Goal: Transaction & Acquisition: Purchase product/service

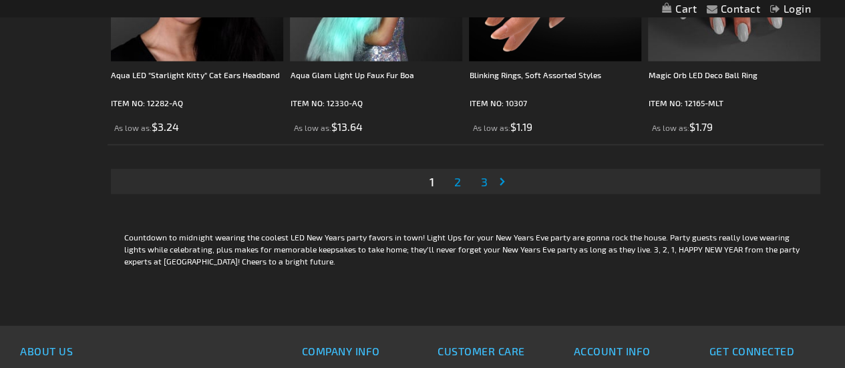
scroll to position [4182, 0]
click at [457, 179] on span "2" at bounding box center [457, 181] width 7 height 15
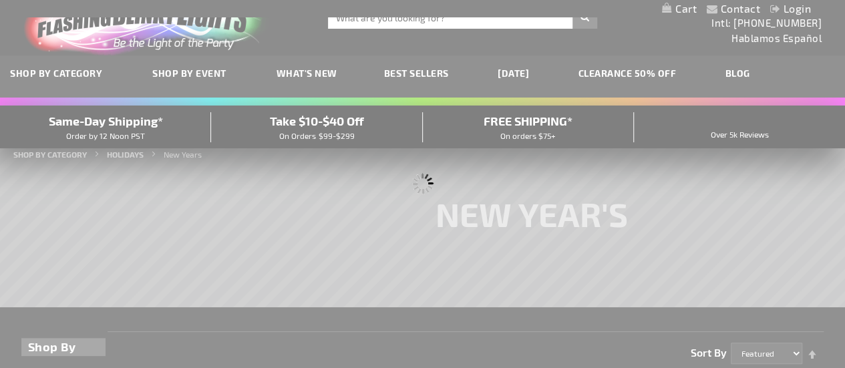
scroll to position [0, 0]
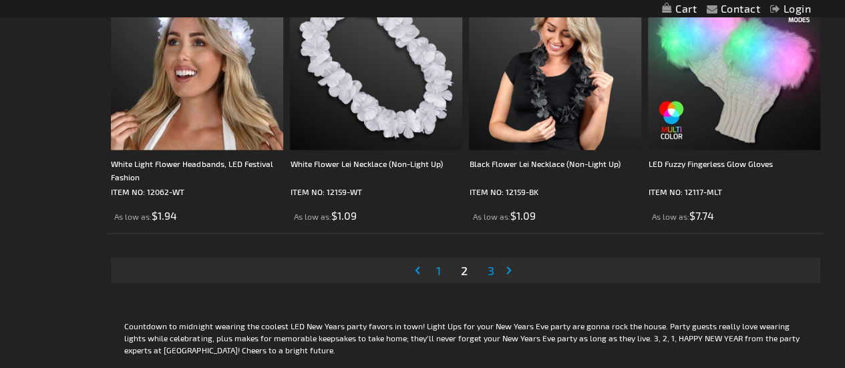
scroll to position [4097, 0]
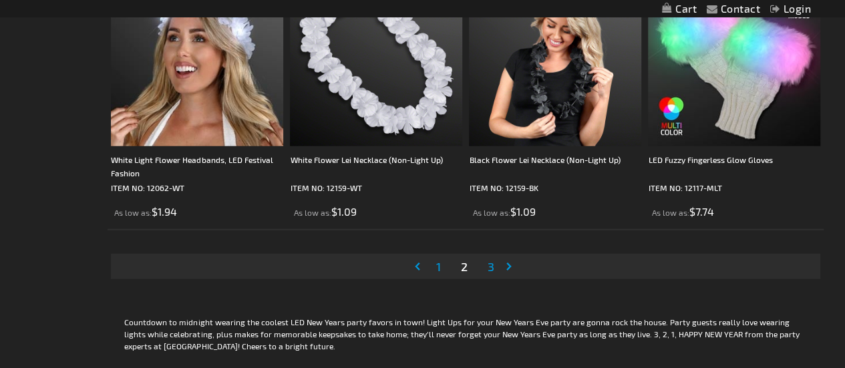
click at [491, 265] on span "3" at bounding box center [491, 266] width 7 height 15
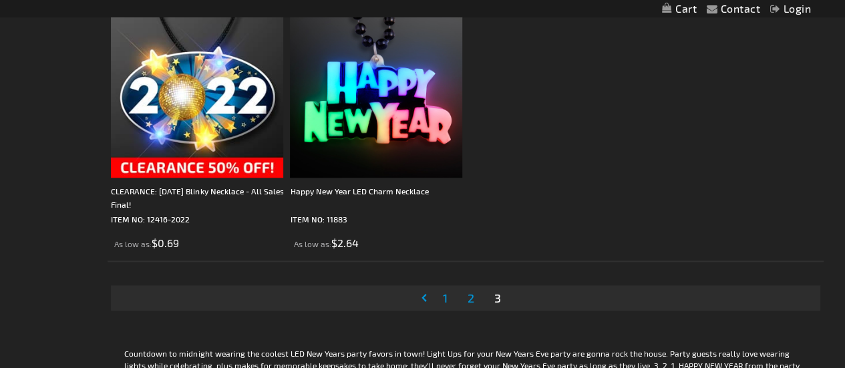
scroll to position [613, 0]
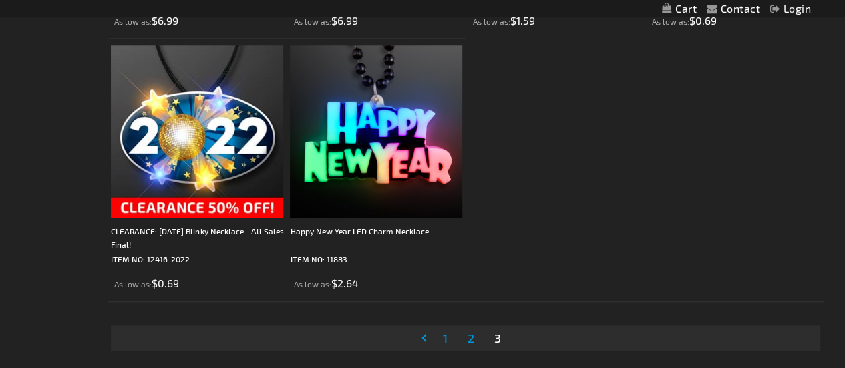
click at [423, 140] on img at bounding box center [376, 131] width 172 height 172
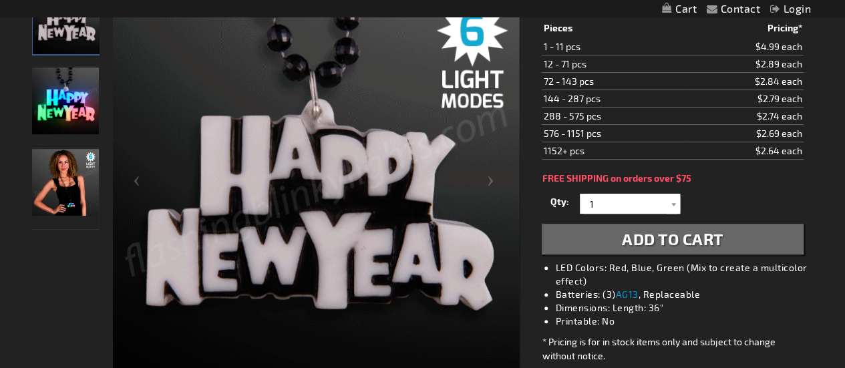
scroll to position [220, 0]
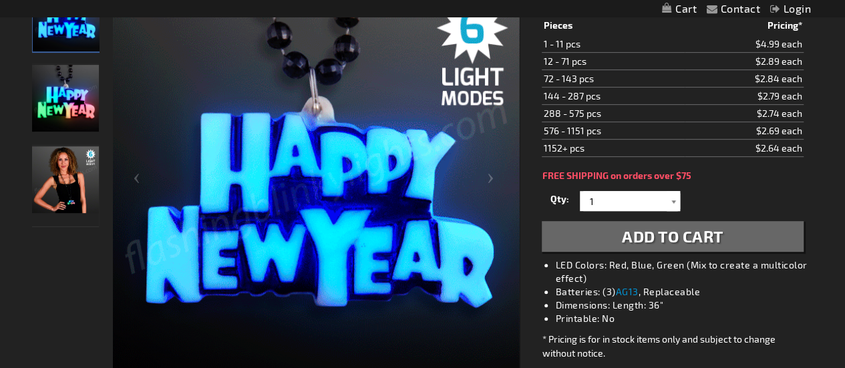
click at [675, 200] on div at bounding box center [673, 201] width 13 height 20
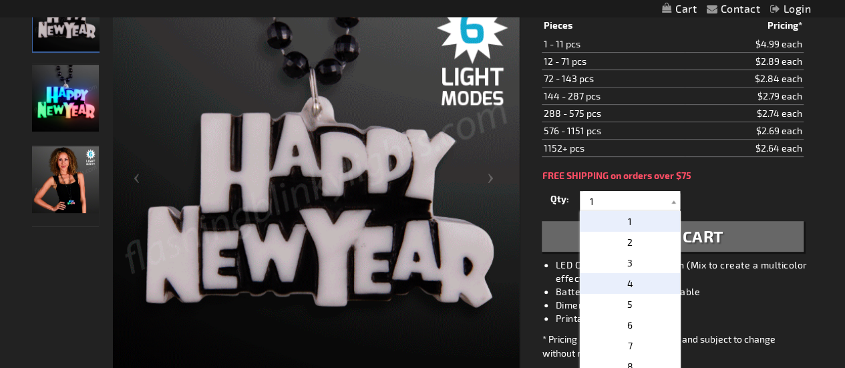
click at [627, 283] on span "4" at bounding box center [630, 283] width 6 height 11
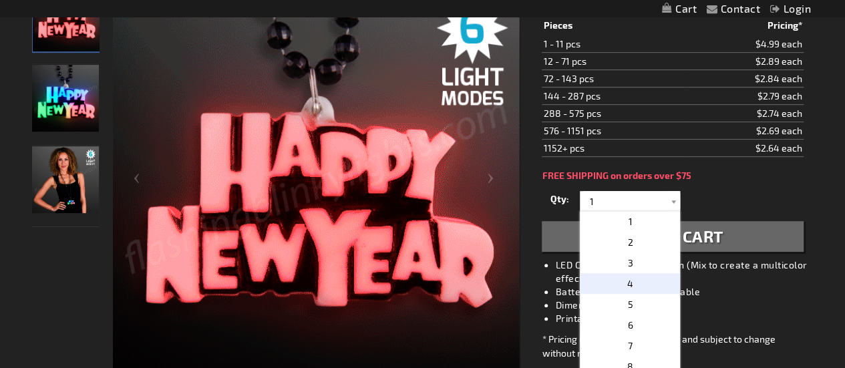
type input "4"
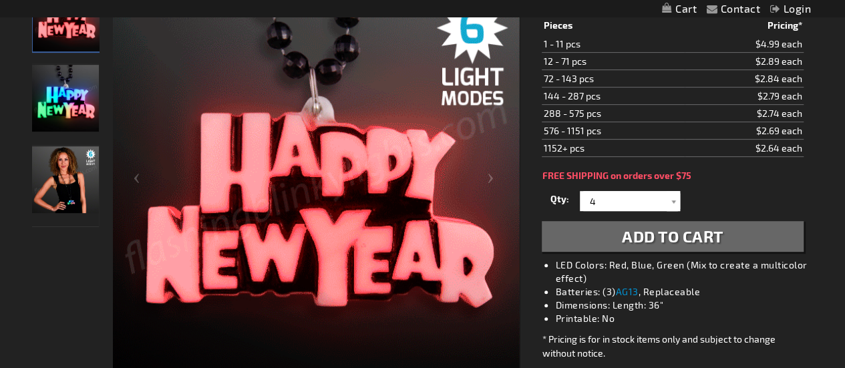
click at [719, 235] on span "Add to Cart" at bounding box center [673, 235] width 102 height 19
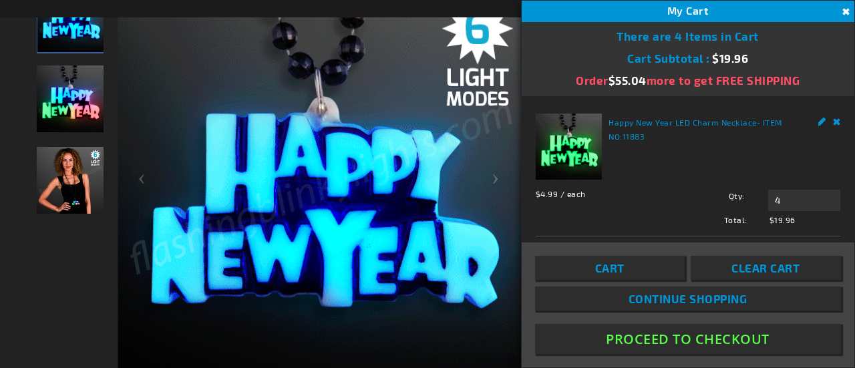
scroll to position [5, 0]
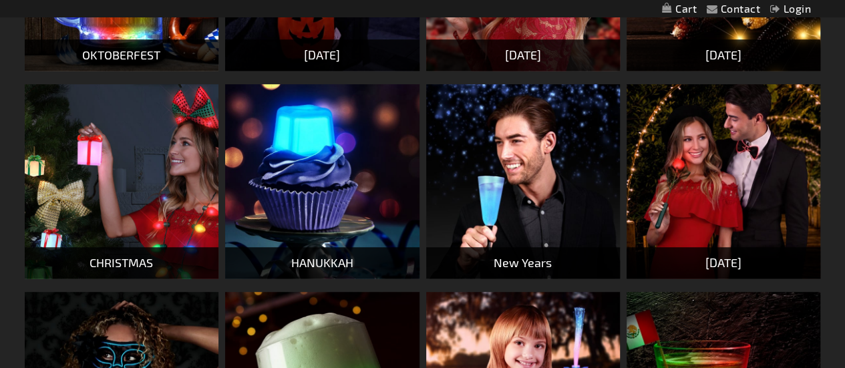
scroll to position [419, 0]
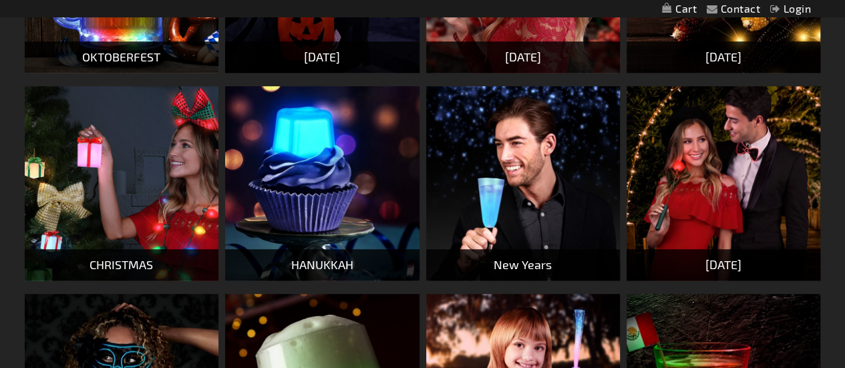
click at [540, 178] on img at bounding box center [523, 183] width 194 height 194
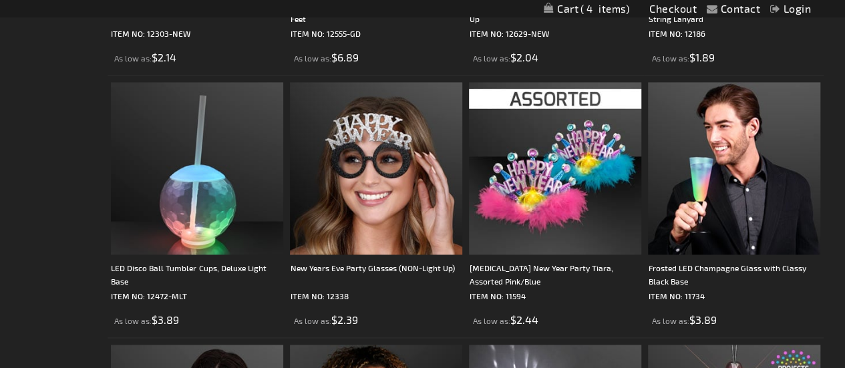
scroll to position [843, 0]
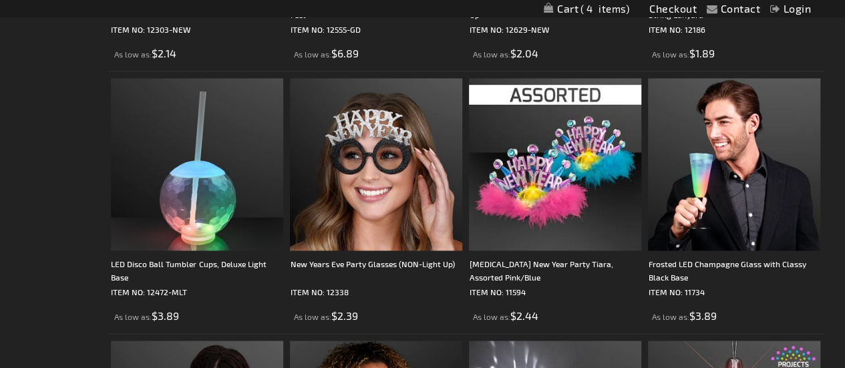
click at [369, 152] on img at bounding box center [376, 164] width 172 height 172
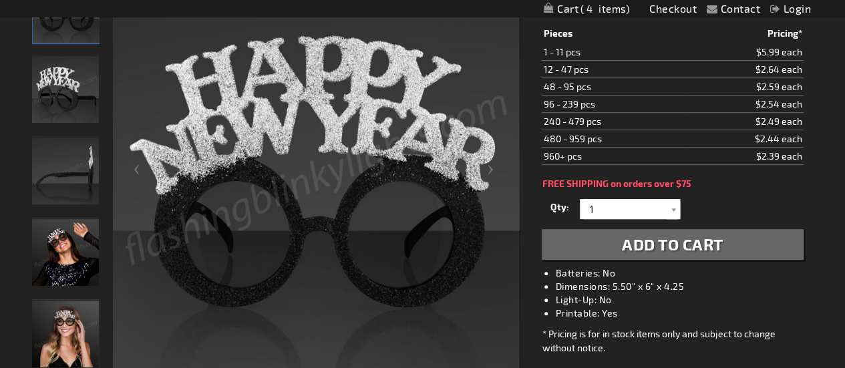
scroll to position [228, 0]
click at [675, 208] on div at bounding box center [673, 210] width 13 height 20
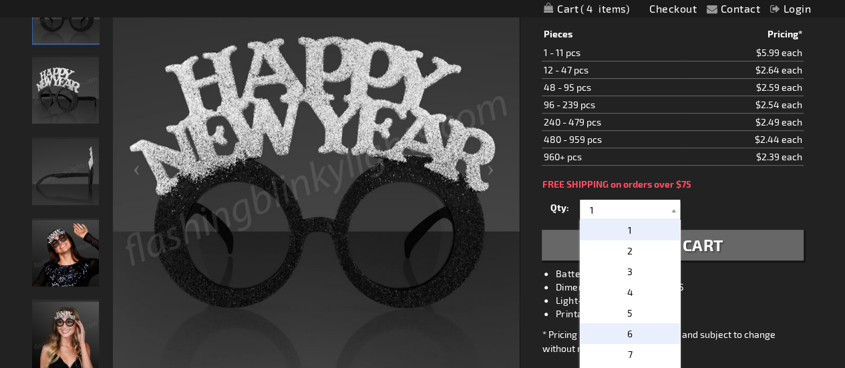
click at [642, 333] on p "6" at bounding box center [630, 333] width 100 height 21
type input "6"
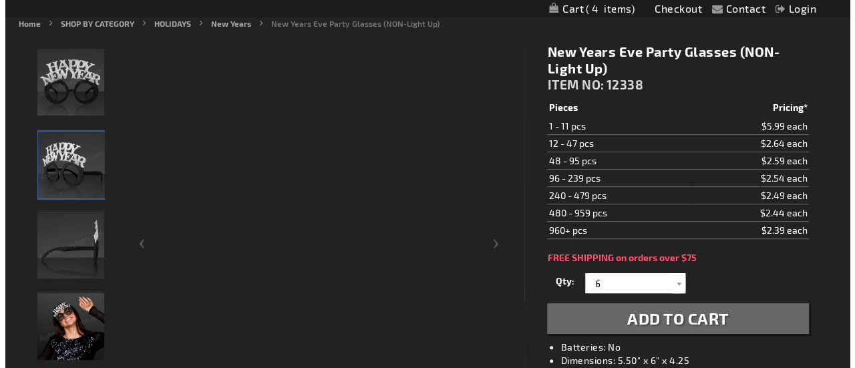
scroll to position [154, 0]
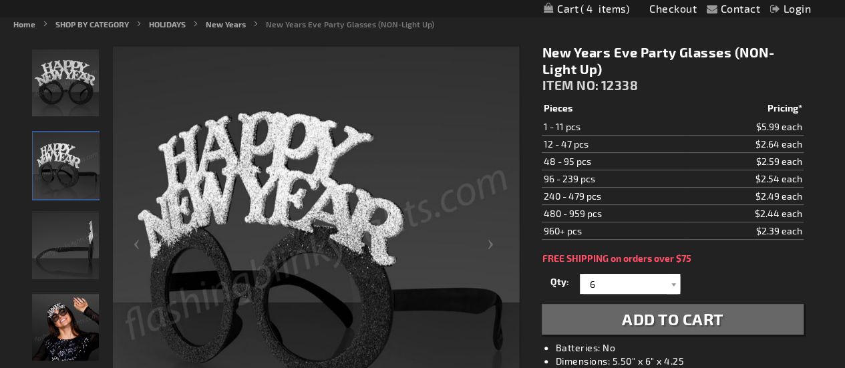
click at [491, 248] on div "Next" at bounding box center [492, 250] width 53 height 410
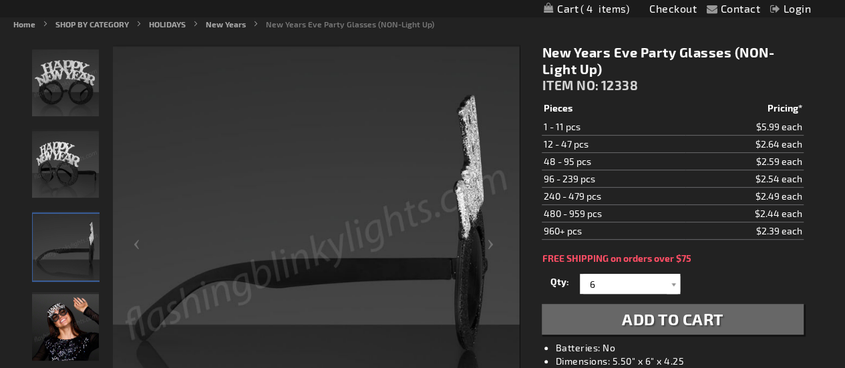
click at [492, 252] on div "Next" at bounding box center [492, 250] width 53 height 410
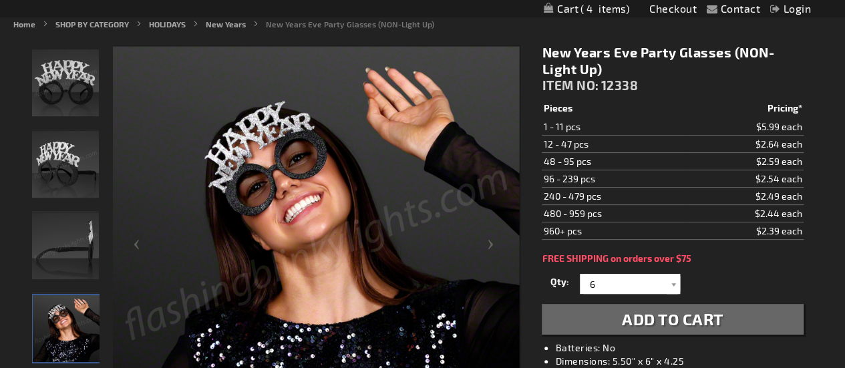
click at [490, 243] on div "Next" at bounding box center [492, 250] width 53 height 410
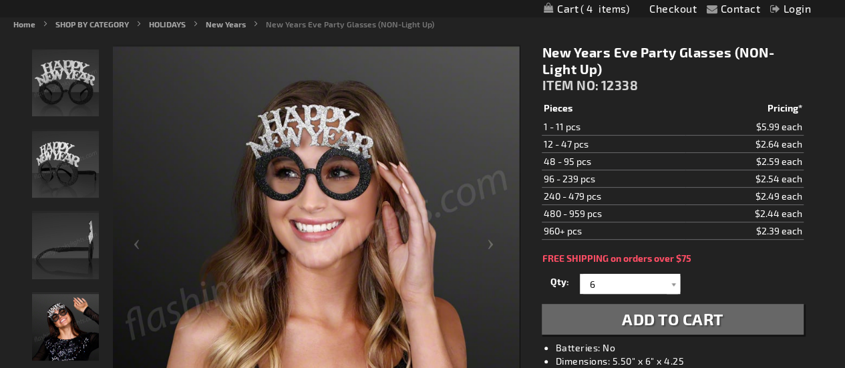
click at [492, 247] on div "Next" at bounding box center [492, 250] width 53 height 410
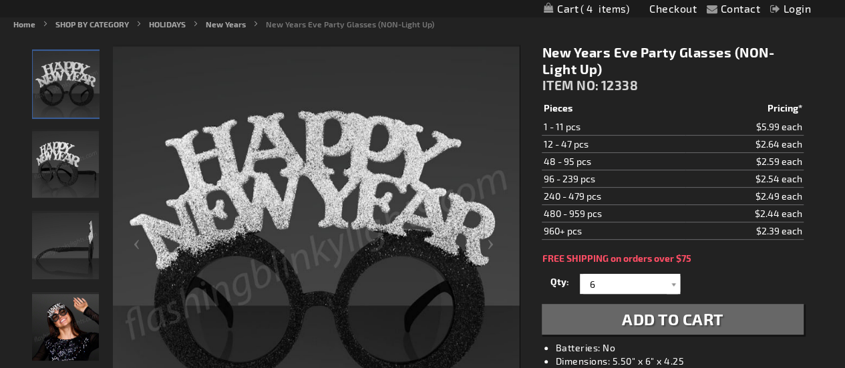
click at [490, 248] on div "Next" at bounding box center [492, 250] width 53 height 410
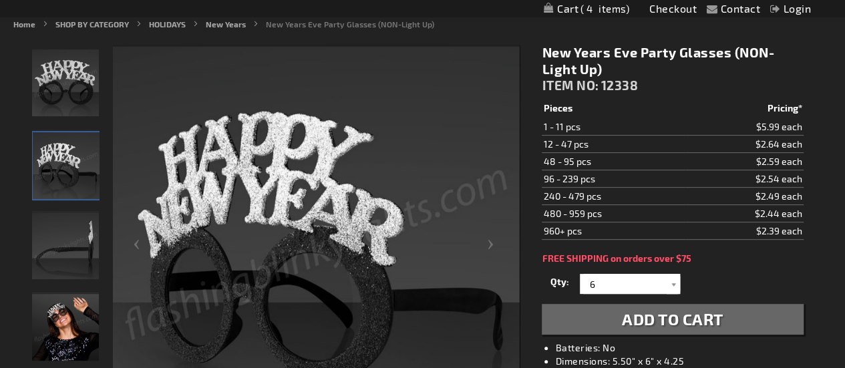
click at [490, 251] on div "Next" at bounding box center [492, 250] width 53 height 410
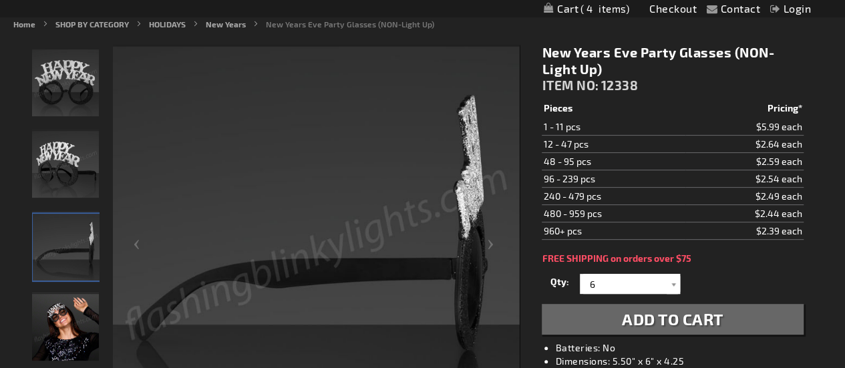
click at [491, 250] on div "Next" at bounding box center [492, 250] width 53 height 410
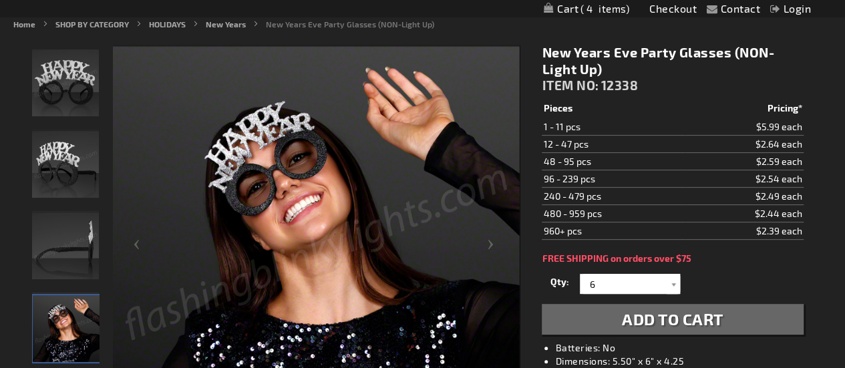
click at [697, 315] on span "Add to Cart" at bounding box center [673, 318] width 102 height 19
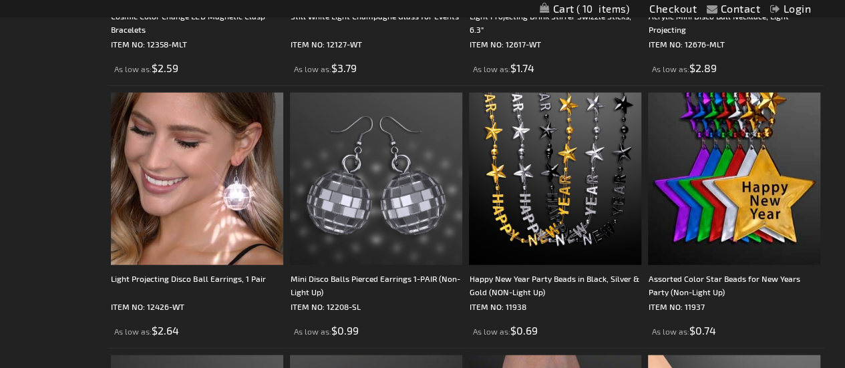
scroll to position [1353, 0]
click at [162, 186] on img at bounding box center [197, 179] width 172 height 172
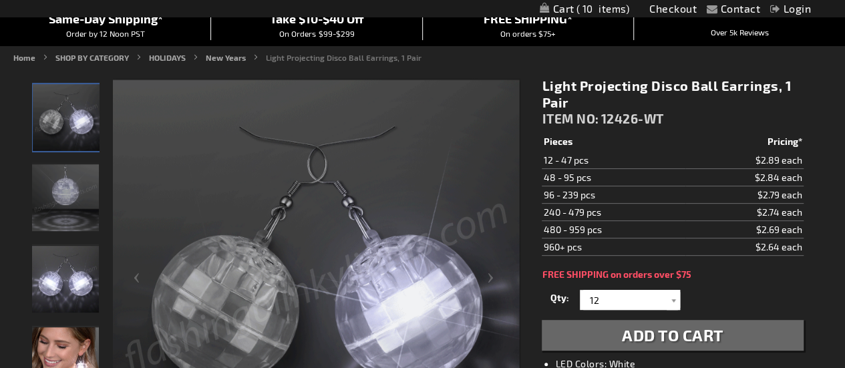
scroll to position [124, 0]
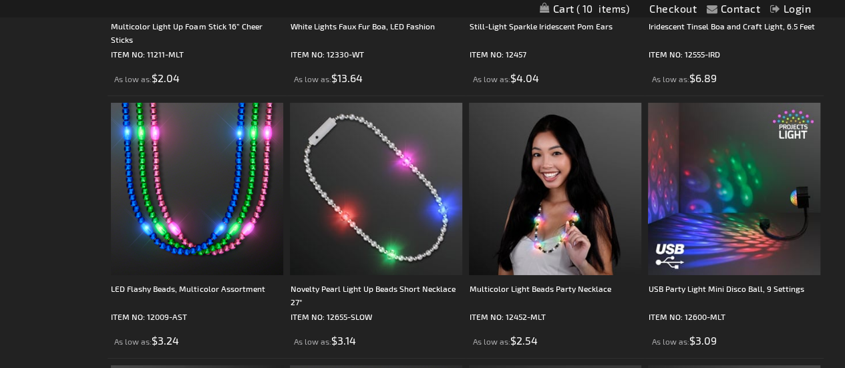
scroll to position [2157, 0]
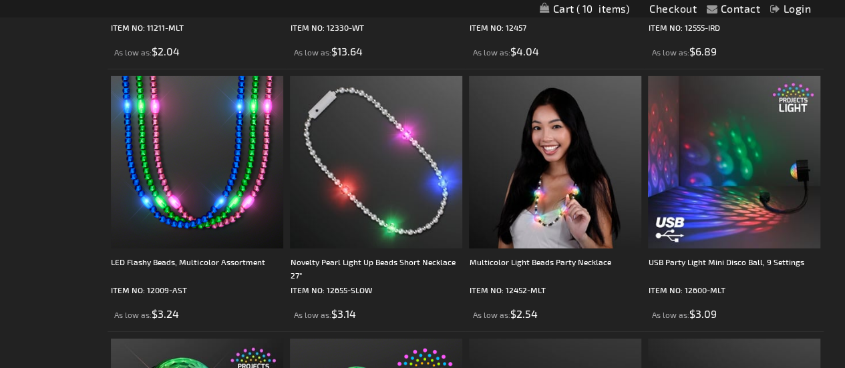
click at [574, 168] on img at bounding box center [555, 162] width 172 height 172
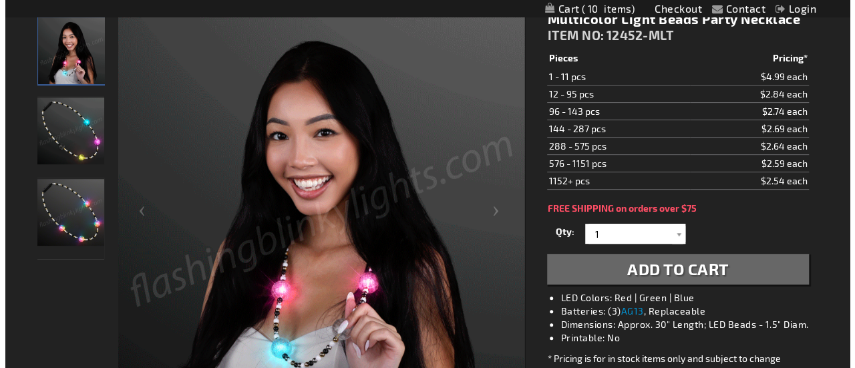
scroll to position [178, 0]
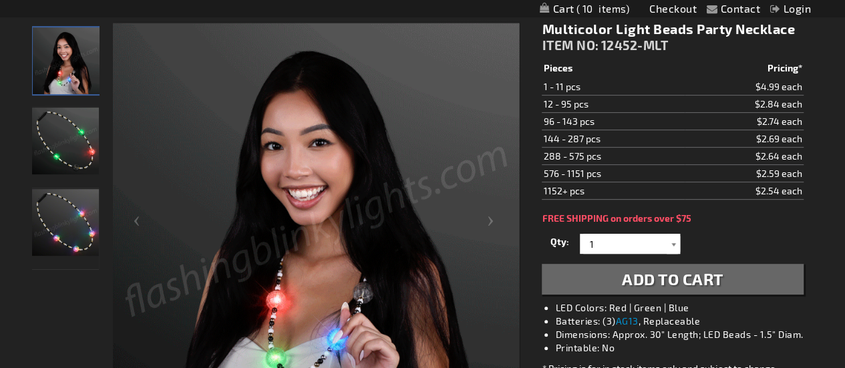
click at [677, 240] on div at bounding box center [673, 244] width 13 height 20
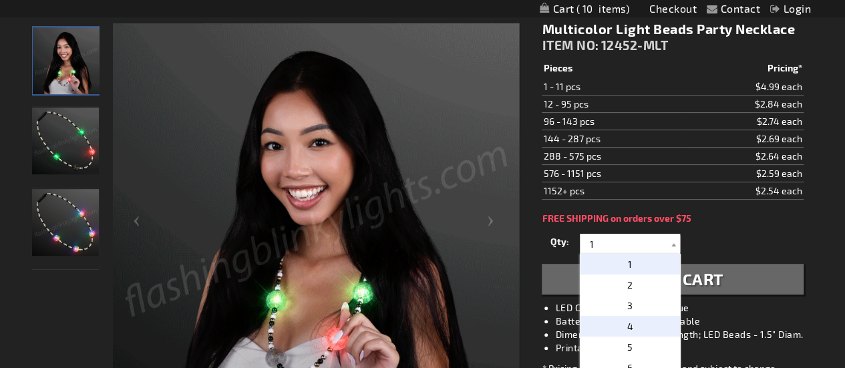
click at [636, 321] on p "4" at bounding box center [630, 326] width 100 height 21
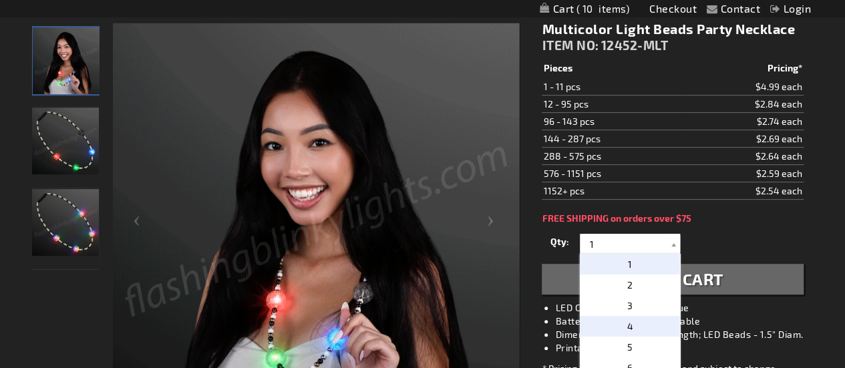
type input "4"
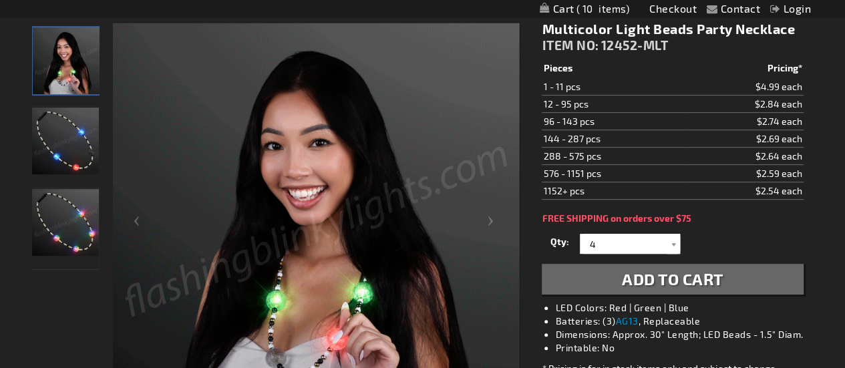
click at [701, 275] on span "Add to Cart" at bounding box center [673, 278] width 102 height 19
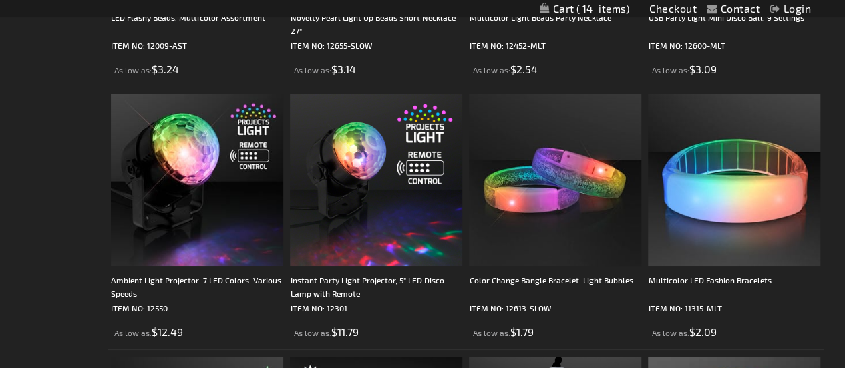
scroll to position [2414, 0]
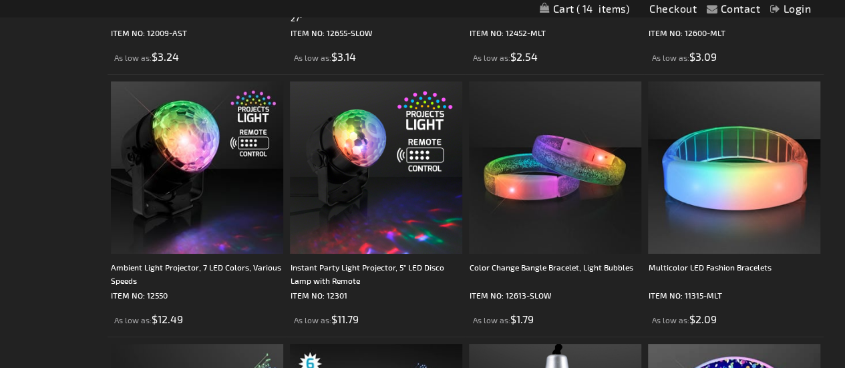
click at [175, 163] on img at bounding box center [197, 167] width 172 height 172
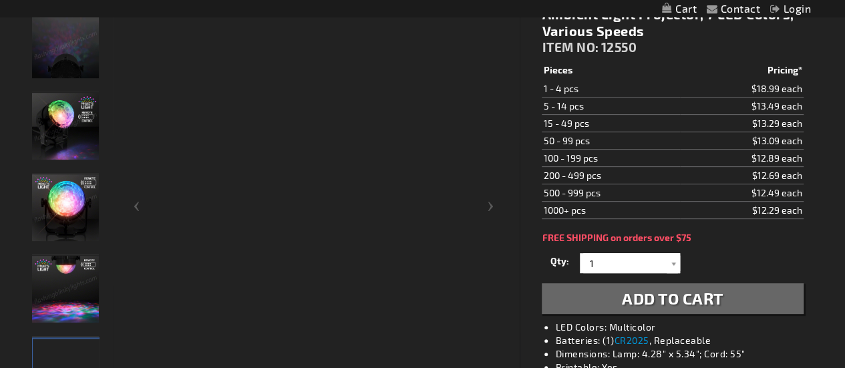
scroll to position [192, 0]
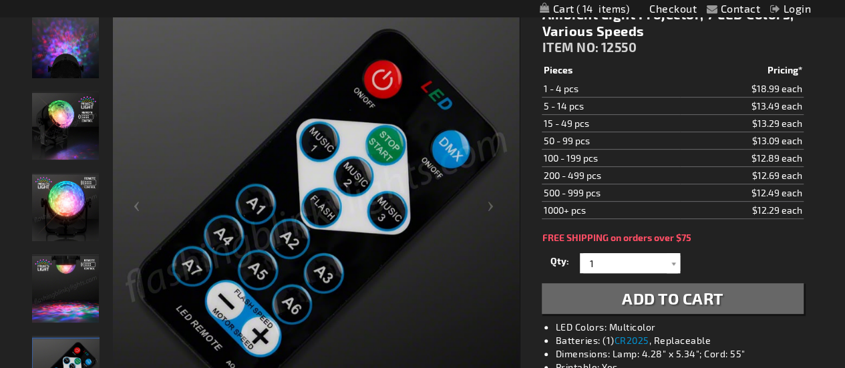
click at [492, 212] on div "Next" at bounding box center [492, 212] width 53 height 410
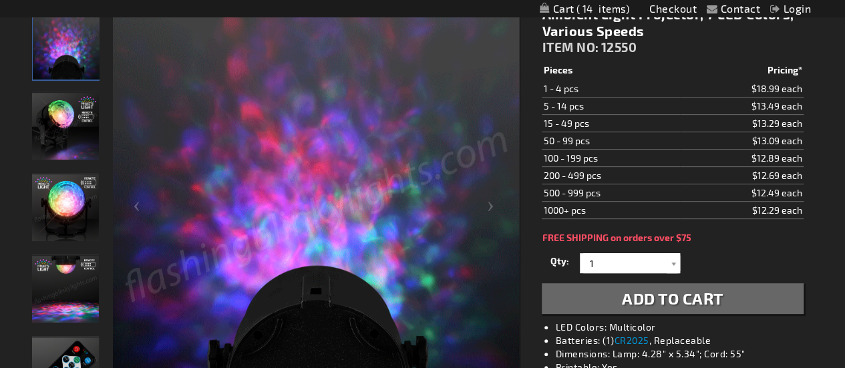
click at [490, 207] on div "Next" at bounding box center [492, 212] width 53 height 410
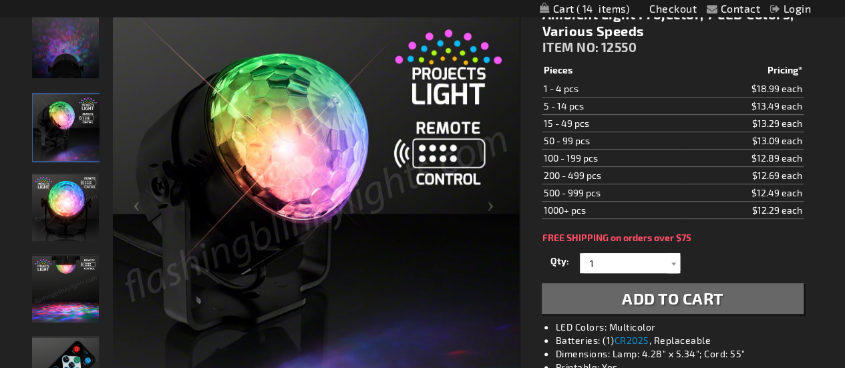
click at [486, 212] on div "Next" at bounding box center [492, 212] width 53 height 410
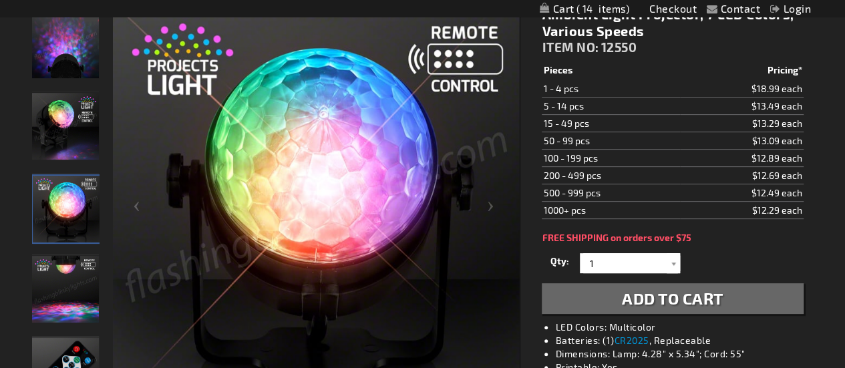
click at [494, 199] on div "Next" at bounding box center [492, 212] width 53 height 410
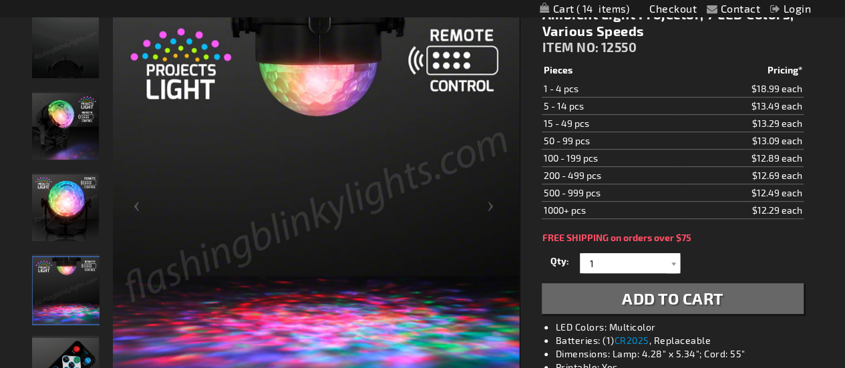
click at [490, 200] on div "Next" at bounding box center [492, 212] width 53 height 410
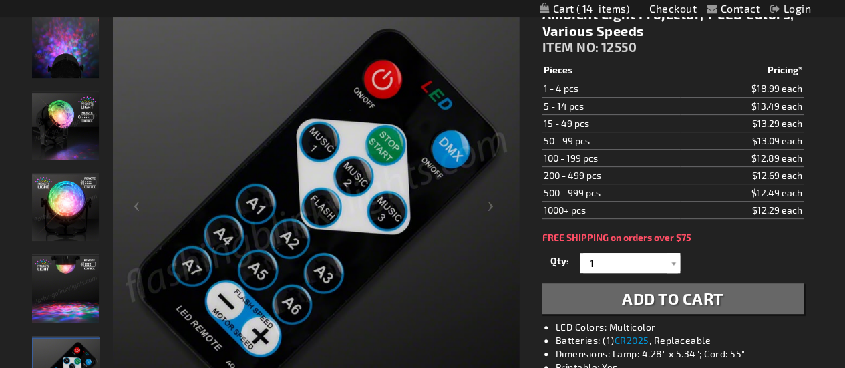
click at [491, 205] on div "Next" at bounding box center [492, 212] width 53 height 410
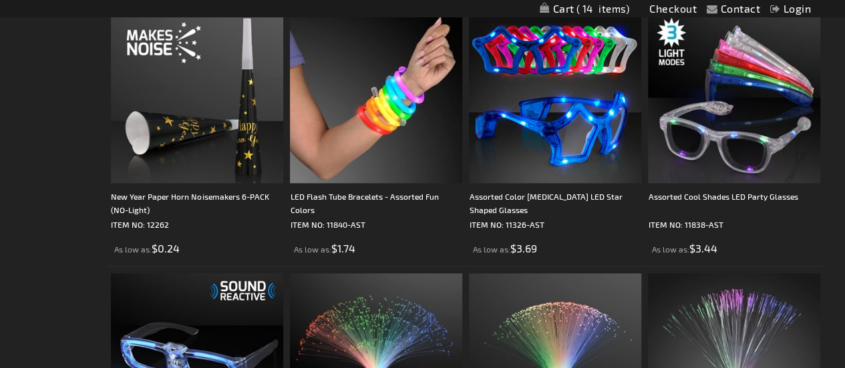
scroll to position [3274, 0]
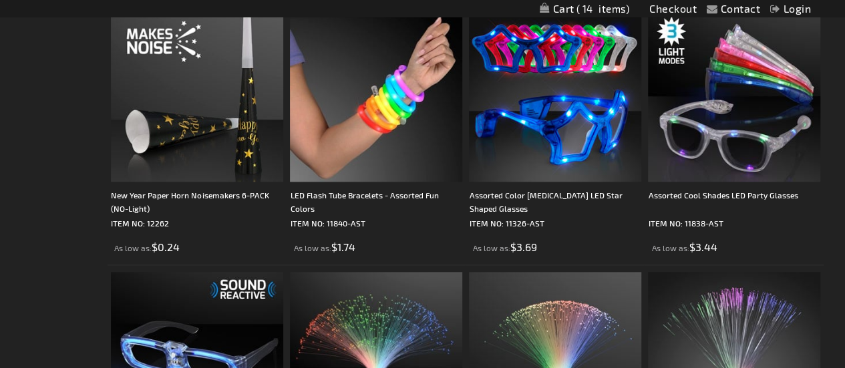
click at [770, 134] on img at bounding box center [734, 95] width 172 height 172
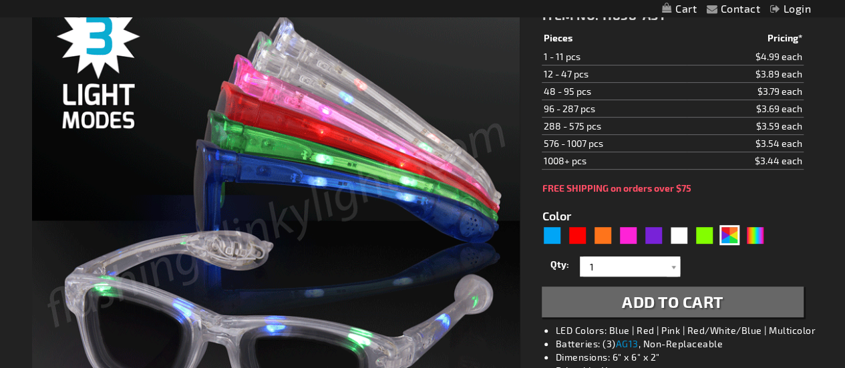
scroll to position [226, 0]
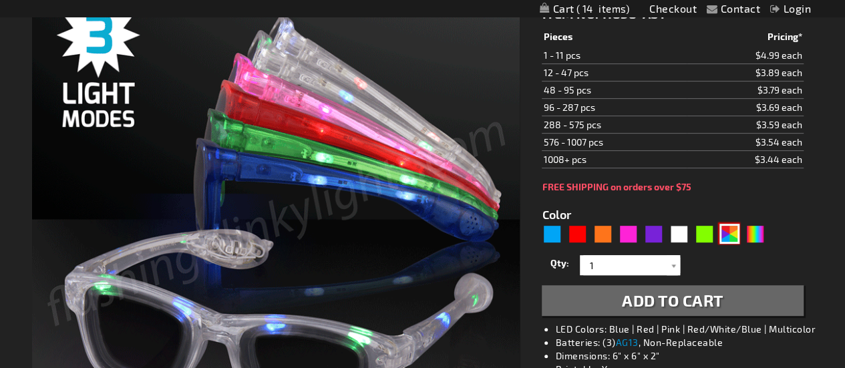
click at [737, 232] on div "AST" at bounding box center [729, 234] width 20 height 20
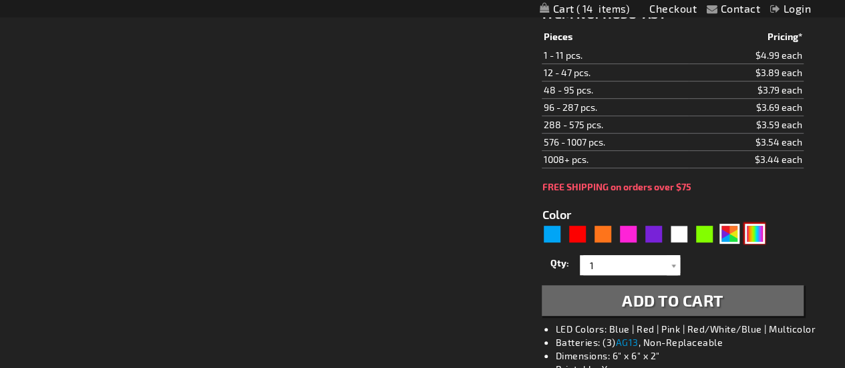
click at [758, 233] on div "Multicolor" at bounding box center [755, 234] width 20 height 20
type input "5659"
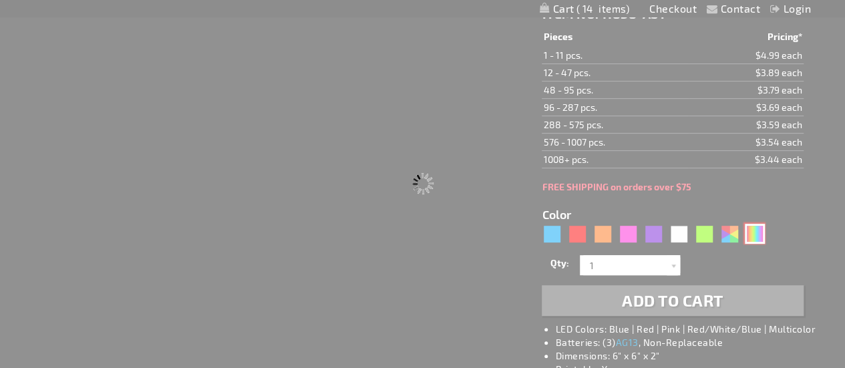
type input "11838-MLT"
type input "Customize - Multicolor Cool Shades LED Party Glasses - ITEM NO: 11838-MLT"
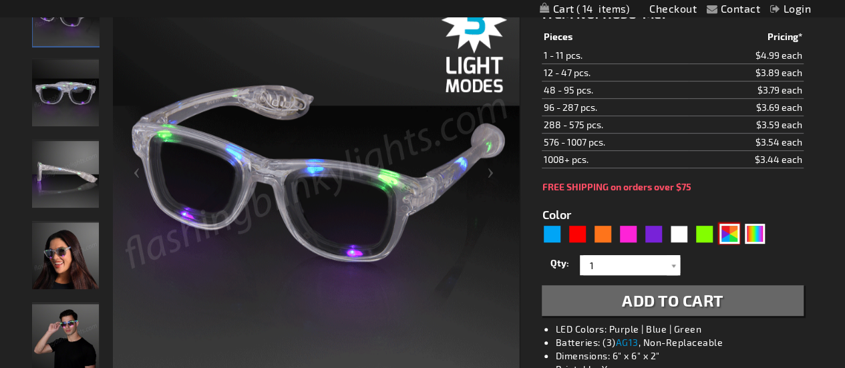
click at [734, 234] on div "AST" at bounding box center [729, 234] width 20 height 20
type input "5630"
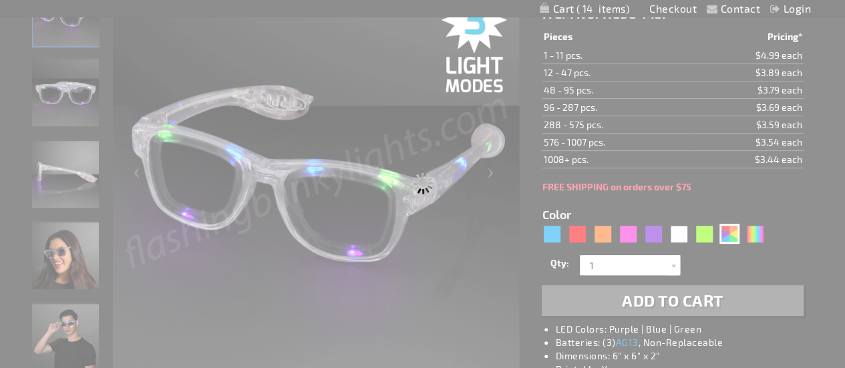
click at [796, 211] on div "Please wait..." at bounding box center [422, 184] width 845 height 368
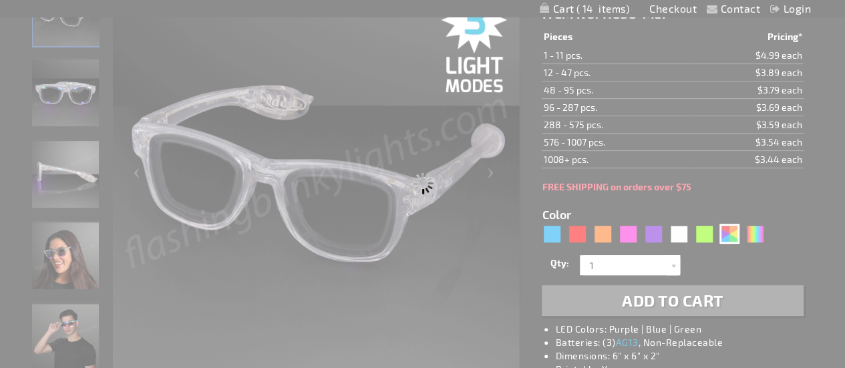
click at [734, 235] on div "Please wait..." at bounding box center [422, 184] width 845 height 368
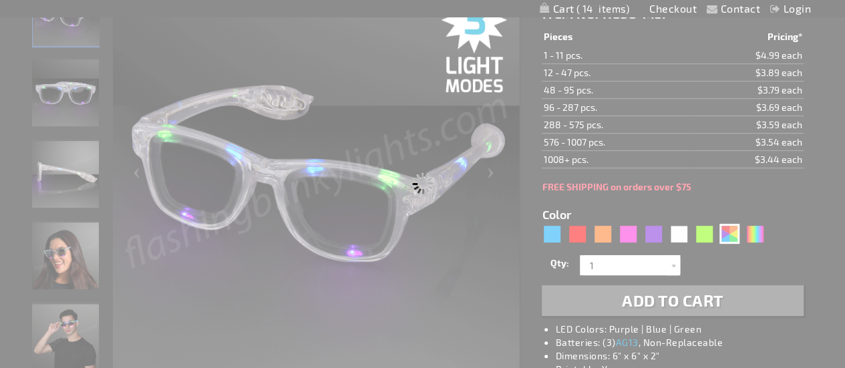
click at [758, 174] on div "Please wait..." at bounding box center [422, 184] width 845 height 368
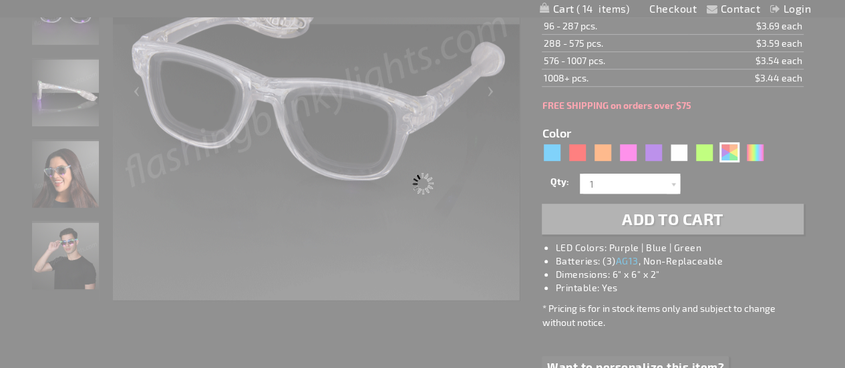
scroll to position [301, 0]
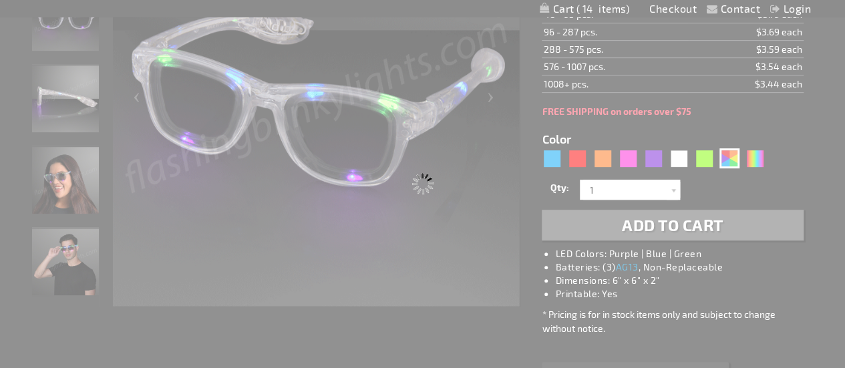
click at [552, 163] on div "Please wait..." at bounding box center [422, 184] width 845 height 368
type input "11838-AST"
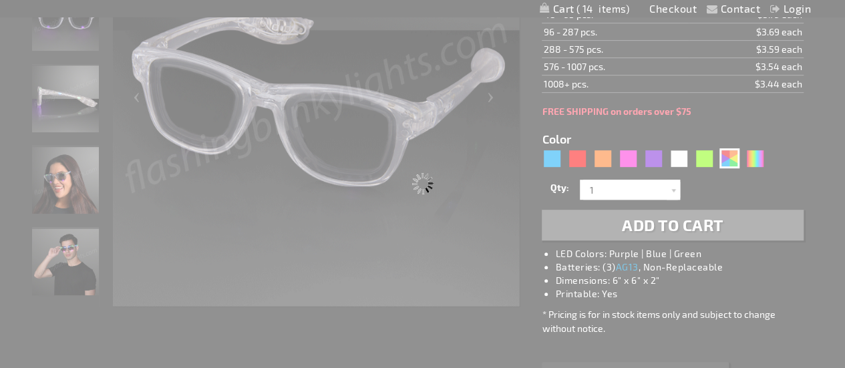
type input "Customize - Assorted Cool Shades LED Party Glasses - ITEM NO: 11838-AST"
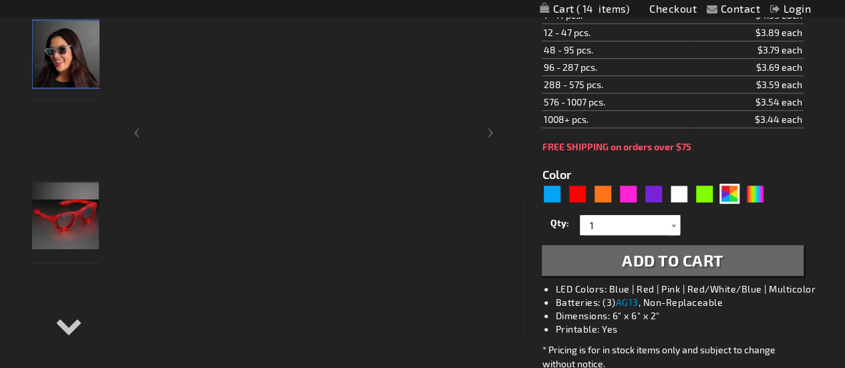
scroll to position [263, 0]
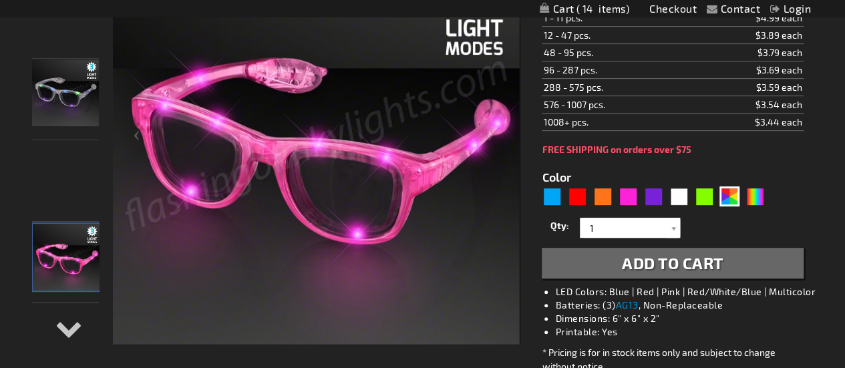
click at [164, 178] on div "Previous" at bounding box center [139, 141] width 53 height 410
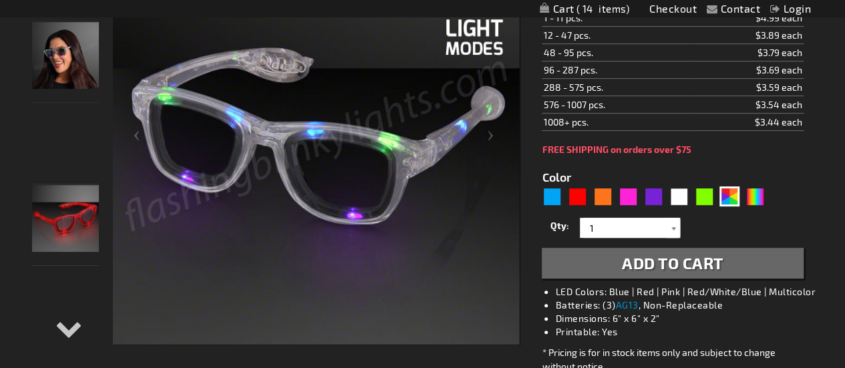
click at [679, 225] on div at bounding box center [673, 228] width 13 height 20
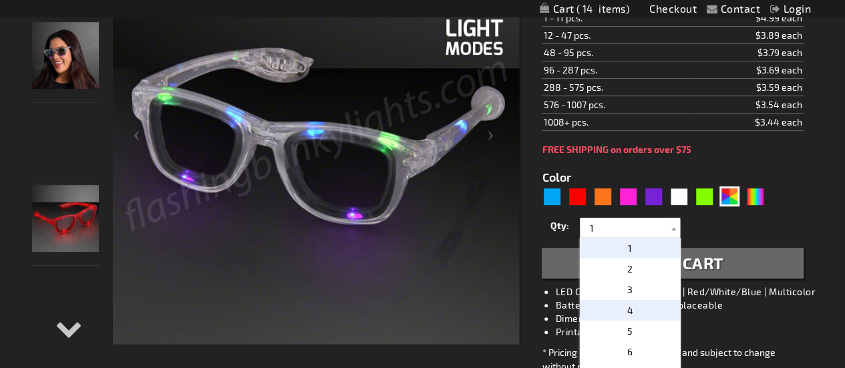
click at [637, 309] on p "4" at bounding box center [630, 310] width 100 height 21
type input "4"
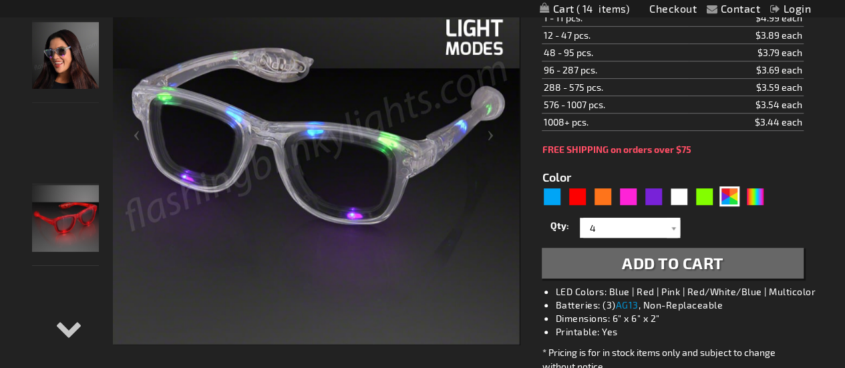
click at [696, 264] on span "Add to Cart" at bounding box center [673, 262] width 102 height 19
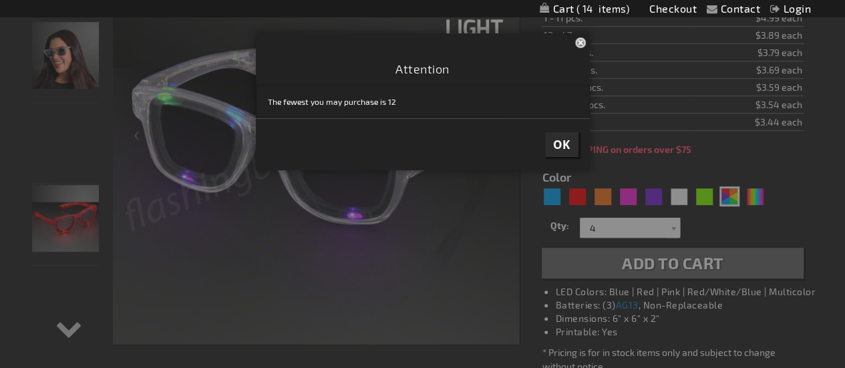
click at [556, 152] on button "OK" at bounding box center [561, 144] width 33 height 25
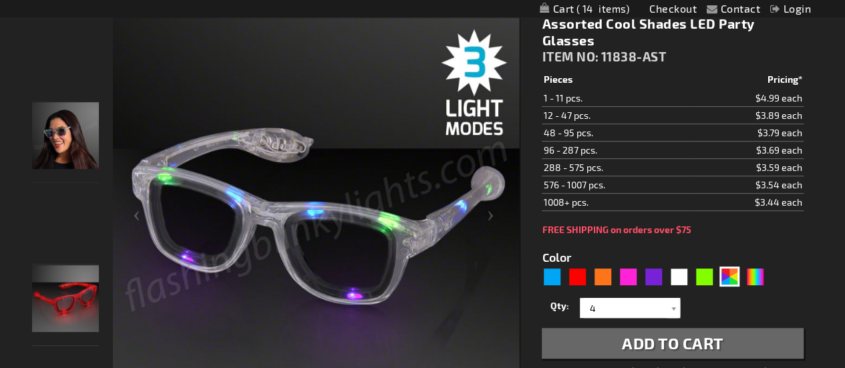
scroll to position [178, 0]
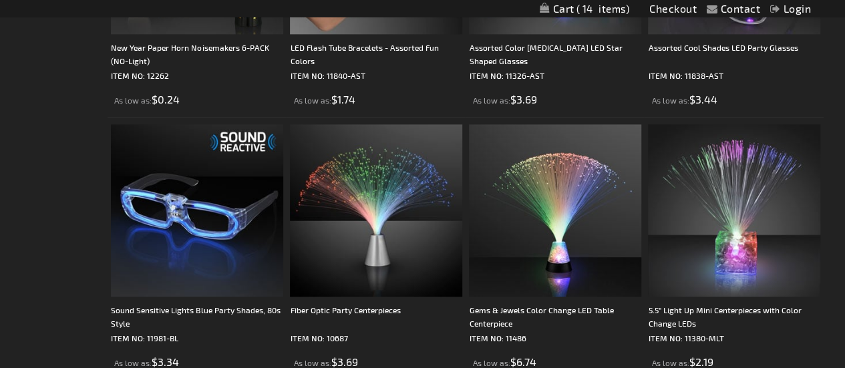
scroll to position [3441, 0]
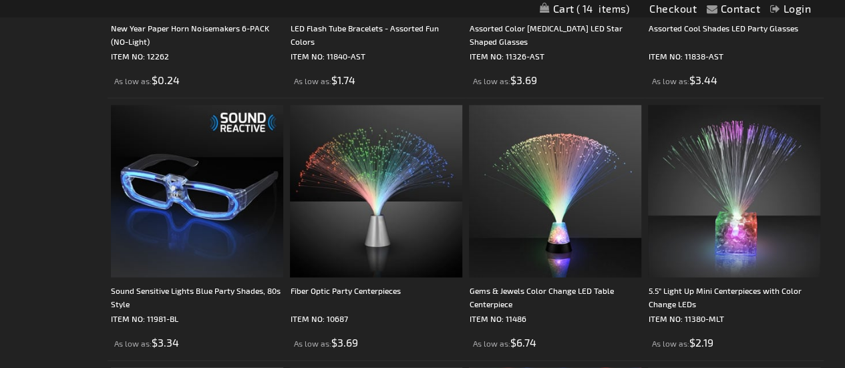
click at [157, 192] on img at bounding box center [197, 191] width 172 height 172
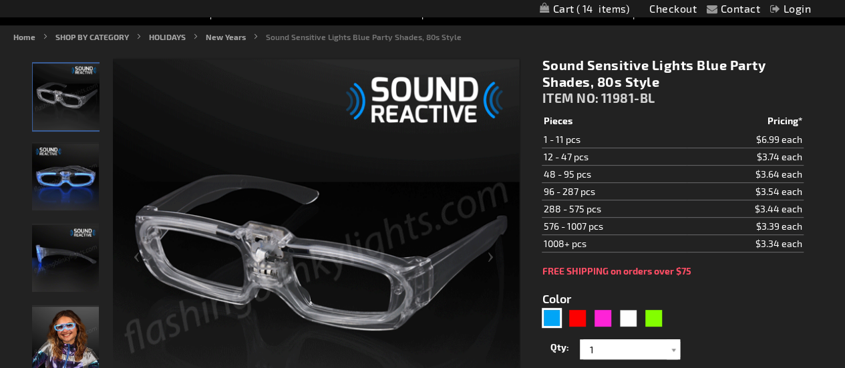
scroll to position [144, 0]
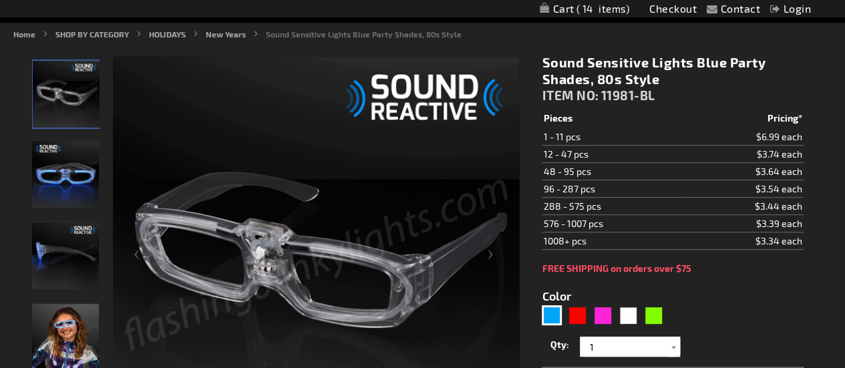
click at [67, 175] on img "Sound Reactive Blue LED Light Up Party Shades" at bounding box center [65, 174] width 67 height 67
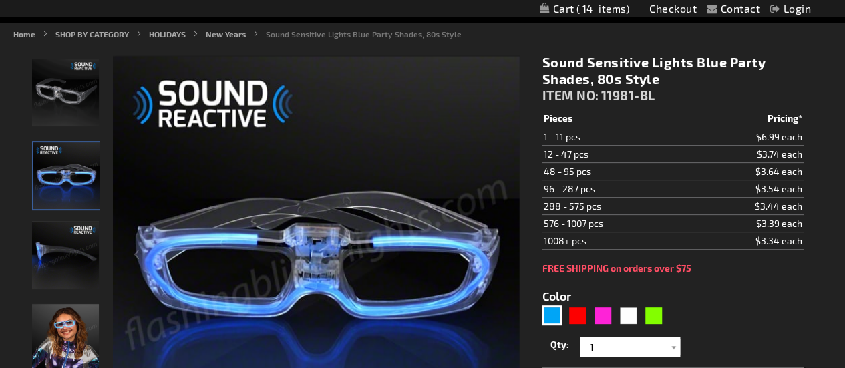
click at [64, 239] on img "Sound Reactive Blue LED Light Up Party Shades" at bounding box center [65, 255] width 67 height 67
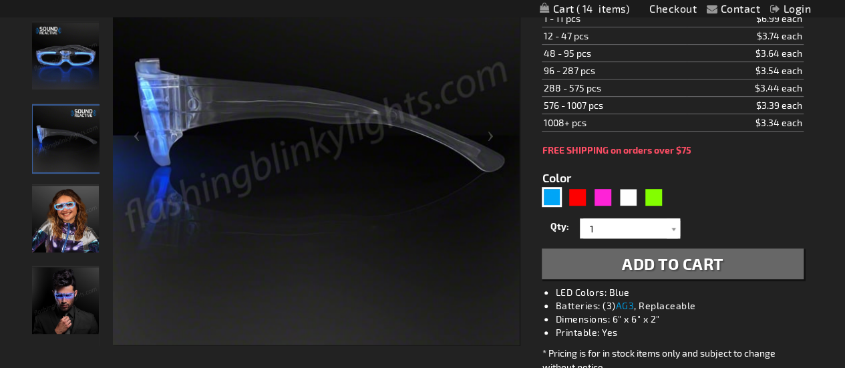
scroll to position [266, 0]
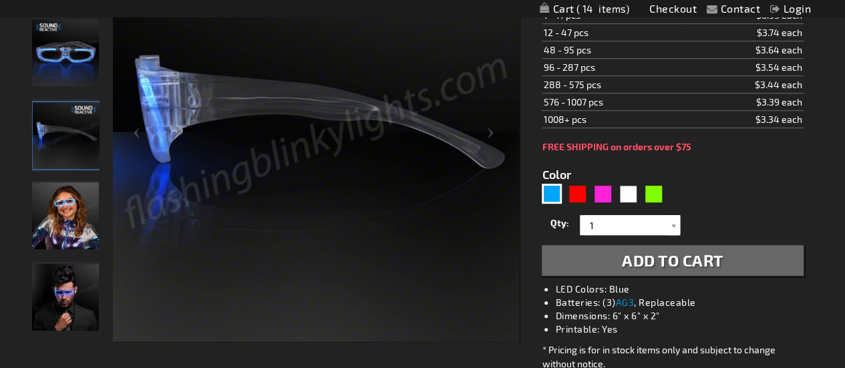
click at [63, 291] on img "Male displaying Sound Reactive Blue LED Light Up Party Shades" at bounding box center [65, 297] width 67 height 67
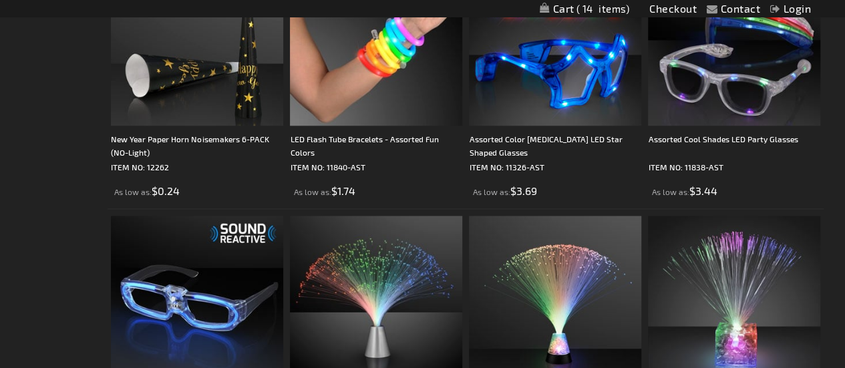
scroll to position [3329, 0]
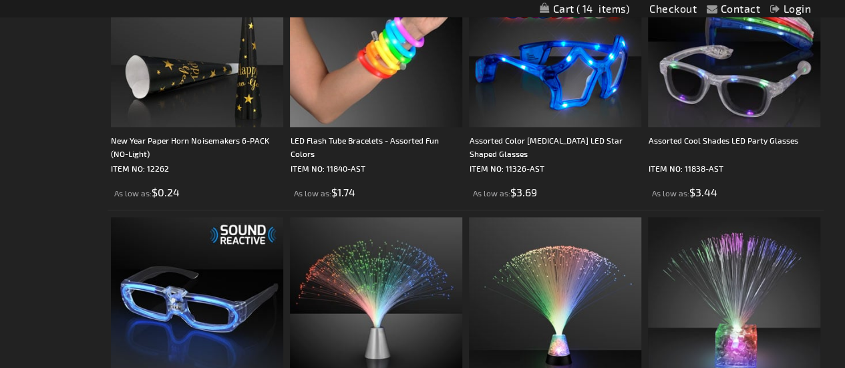
click at [777, 91] on img at bounding box center [734, 41] width 172 height 172
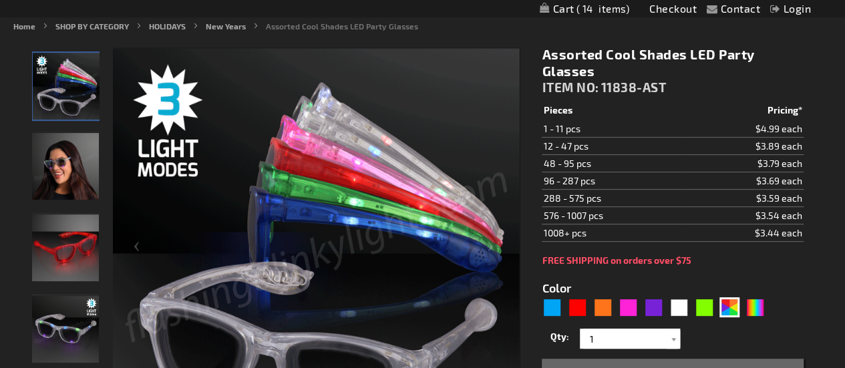
scroll to position [157, 0]
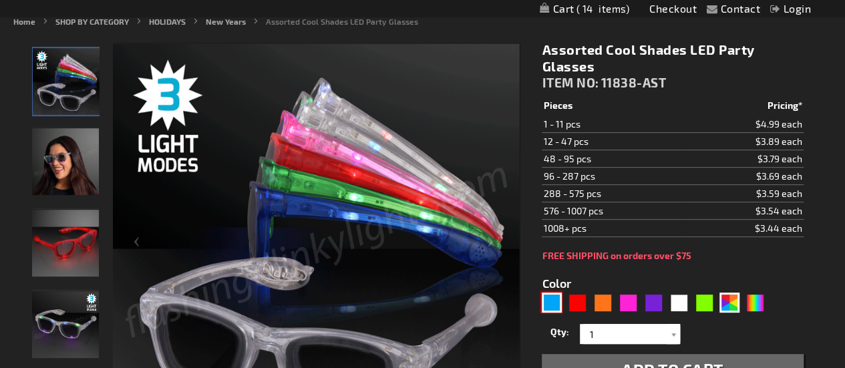
click at [556, 306] on div "Blue" at bounding box center [552, 303] width 20 height 20
type input "5629"
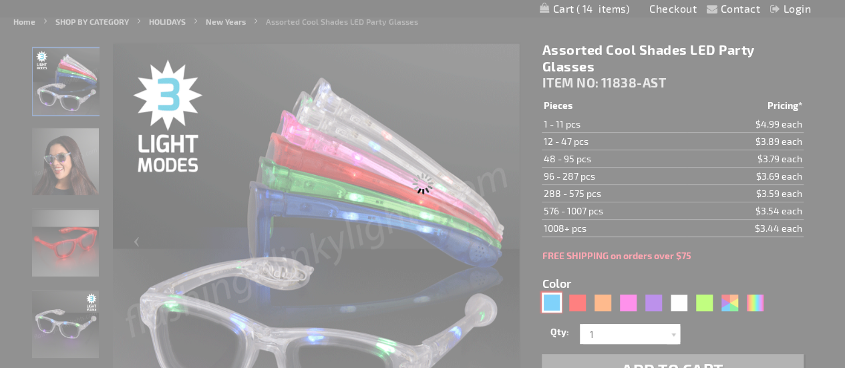
type input "11838-BL"
type input "Customize - Blue Cool Shades Light Up Party Glasses - ITEM NO: 11838-BL"
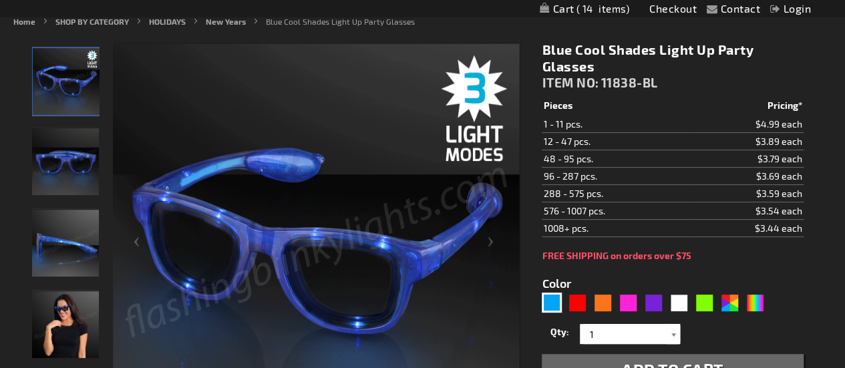
click at [675, 330] on div at bounding box center [673, 334] width 13 height 20
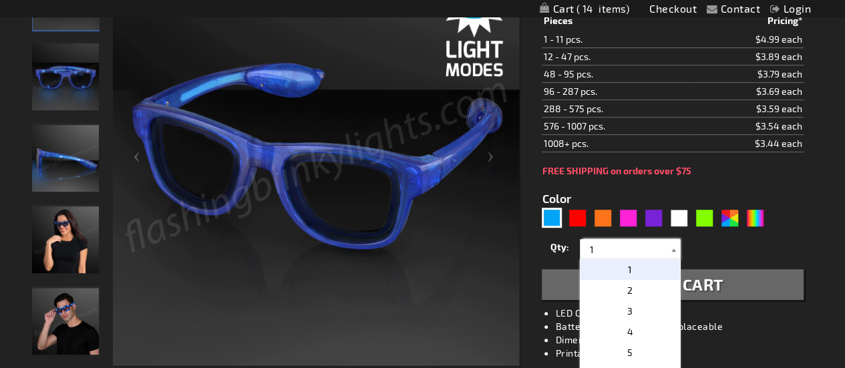
scroll to position [242, 0]
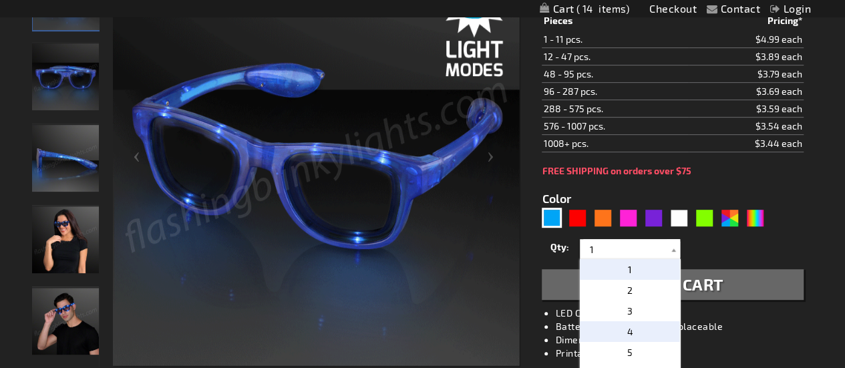
click at [638, 323] on p "4" at bounding box center [630, 331] width 100 height 21
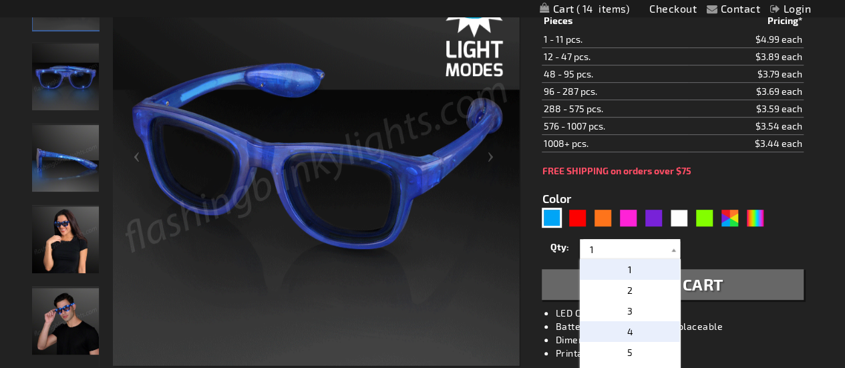
type input "4"
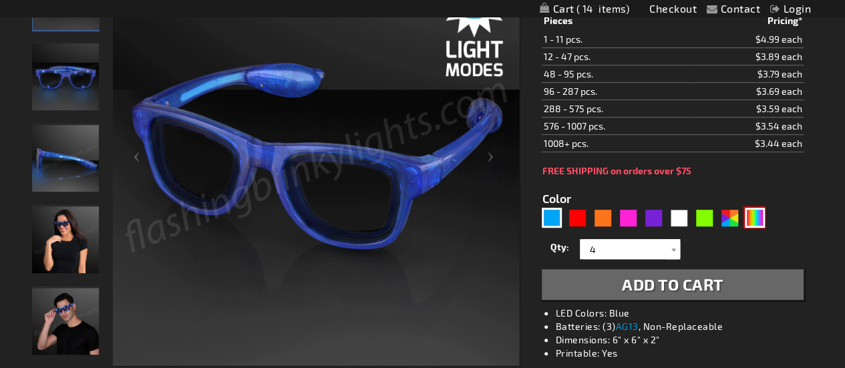
click at [759, 222] on div "Multicolor" at bounding box center [755, 218] width 20 height 20
type input "5659"
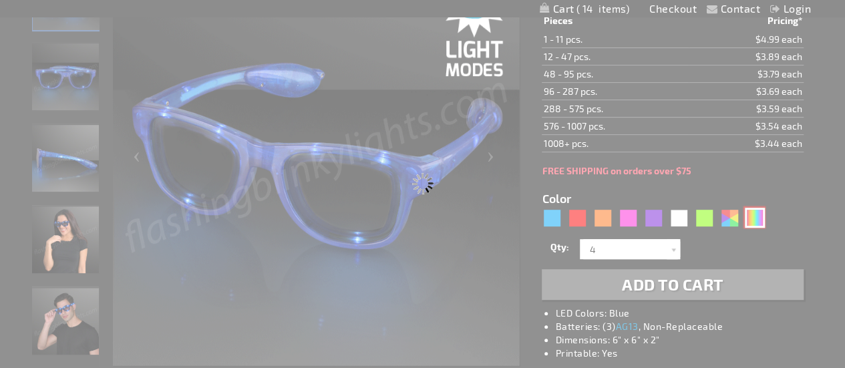
type input "11838-MLT"
type input "Customize - Multicolor Cool Shades LED Party Glasses - ITEM NO: 11838-MLT"
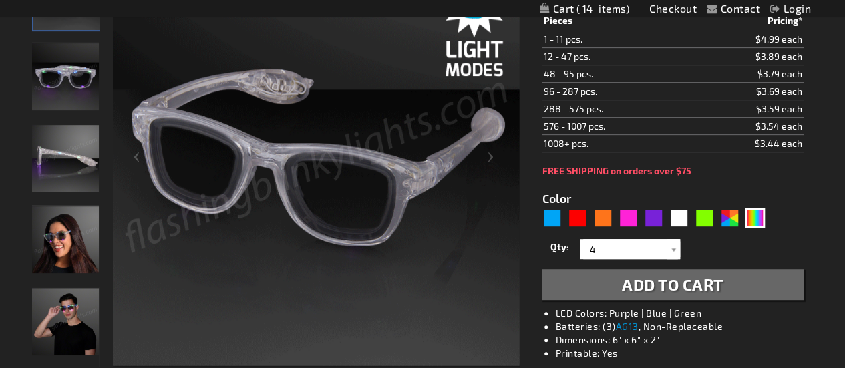
click at [709, 283] on span "Add to Cart" at bounding box center [673, 283] width 102 height 19
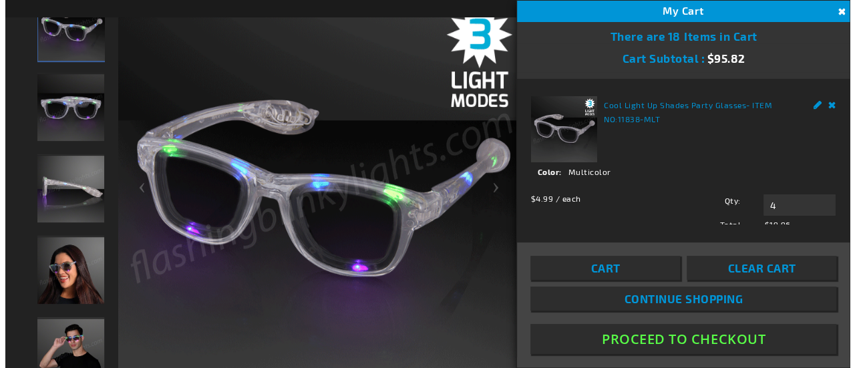
scroll to position [272, 0]
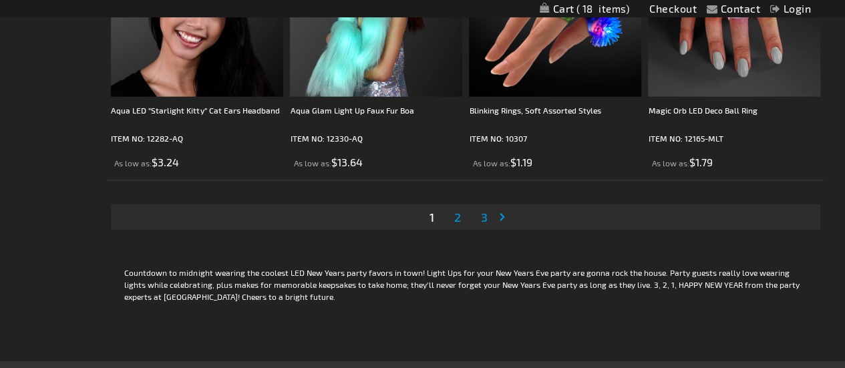
scroll to position [4149, 0]
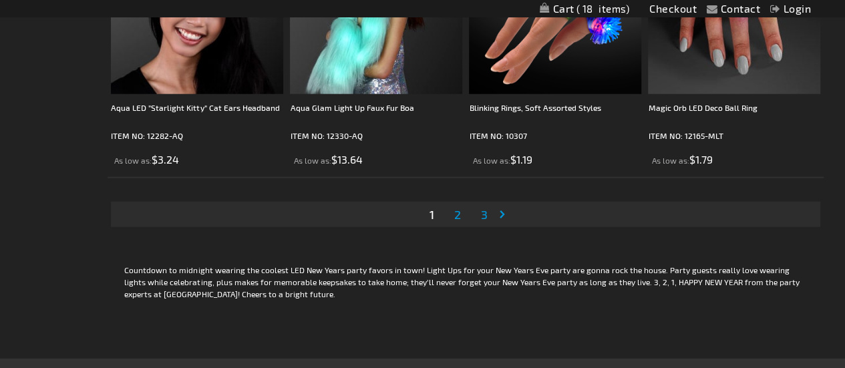
click at [456, 215] on span "2" at bounding box center [457, 214] width 7 height 15
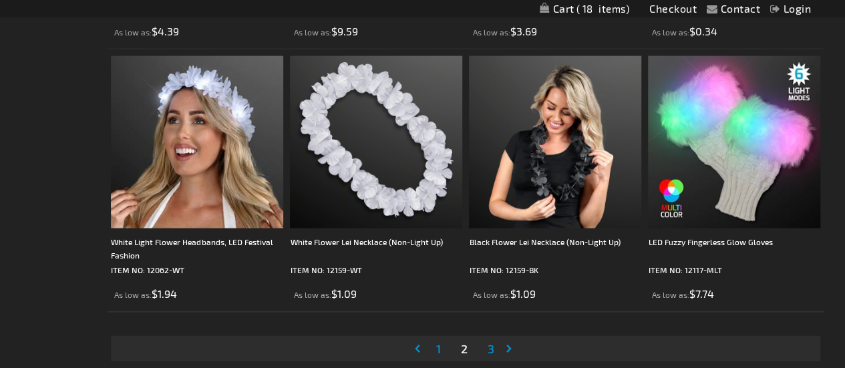
scroll to position [4018, 0]
